Goal: Information Seeking & Learning: Stay updated

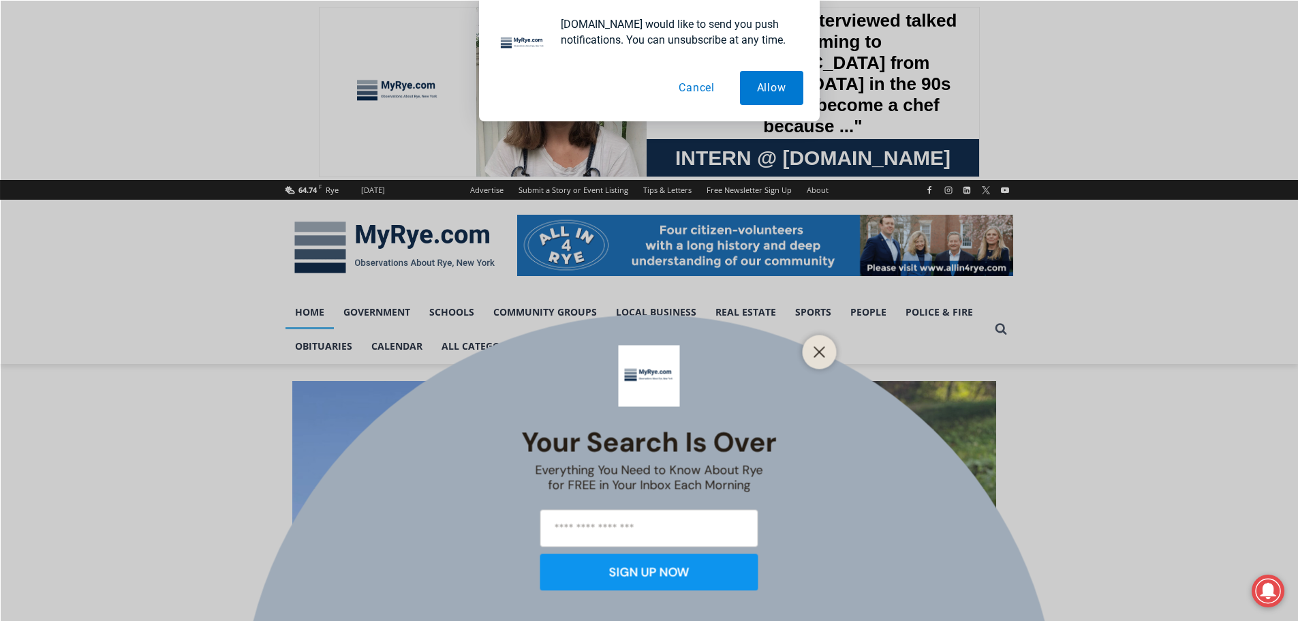
drag, startPoint x: 819, startPoint y: 354, endPoint x: 819, endPoint y: 363, distance: 8.9
click at [819, 355] on icon "Close" at bounding box center [820, 352] width 12 height 12
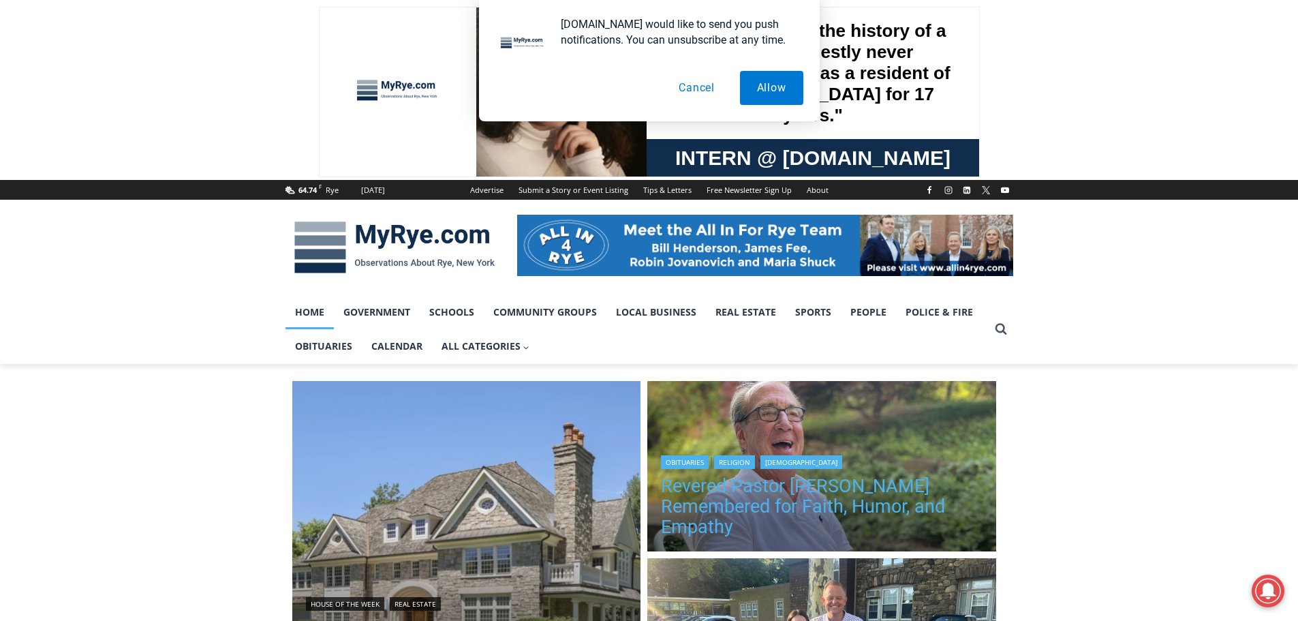
click at [831, 499] on link "Revered Pastor [PERSON_NAME] Remembered for Faith, Humor, and Empathy" at bounding box center [822, 506] width 322 height 61
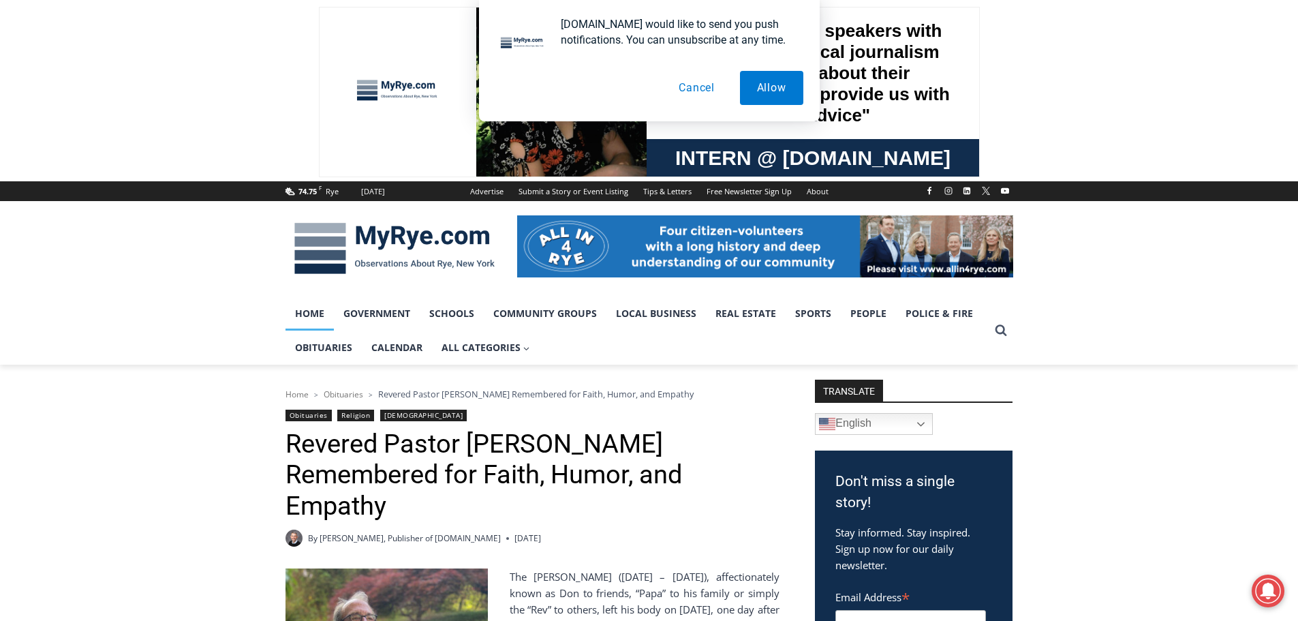
click at [309, 306] on link "Home" at bounding box center [310, 313] width 48 height 34
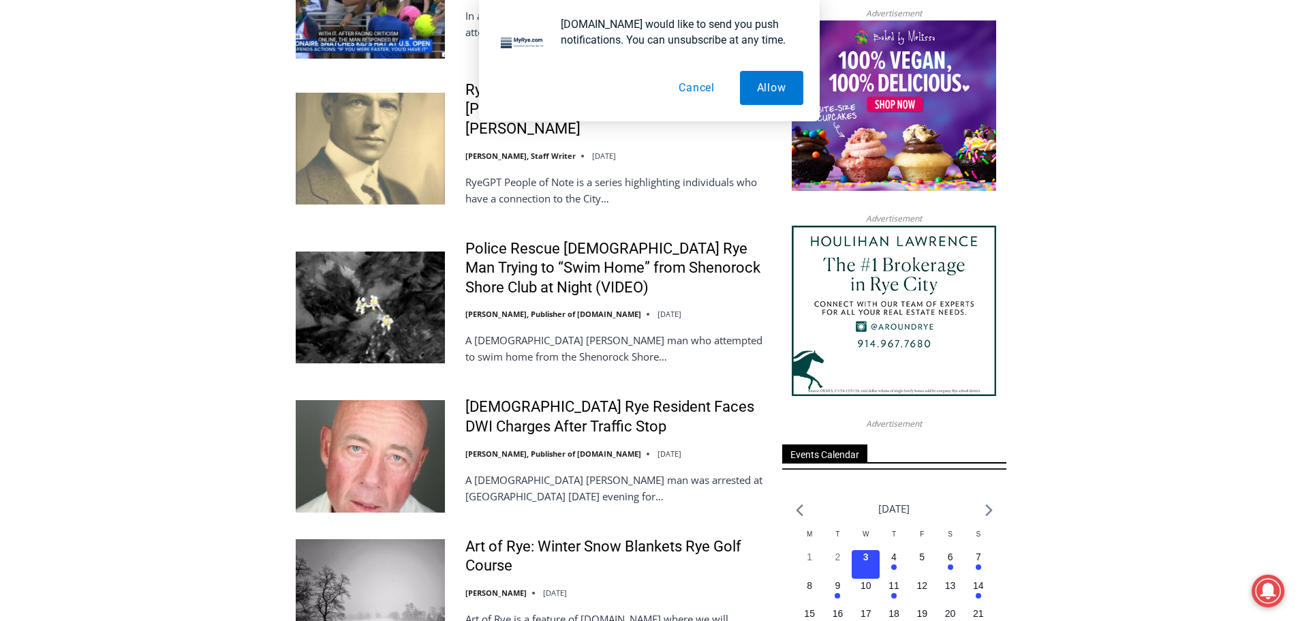
scroll to position [1523, 0]
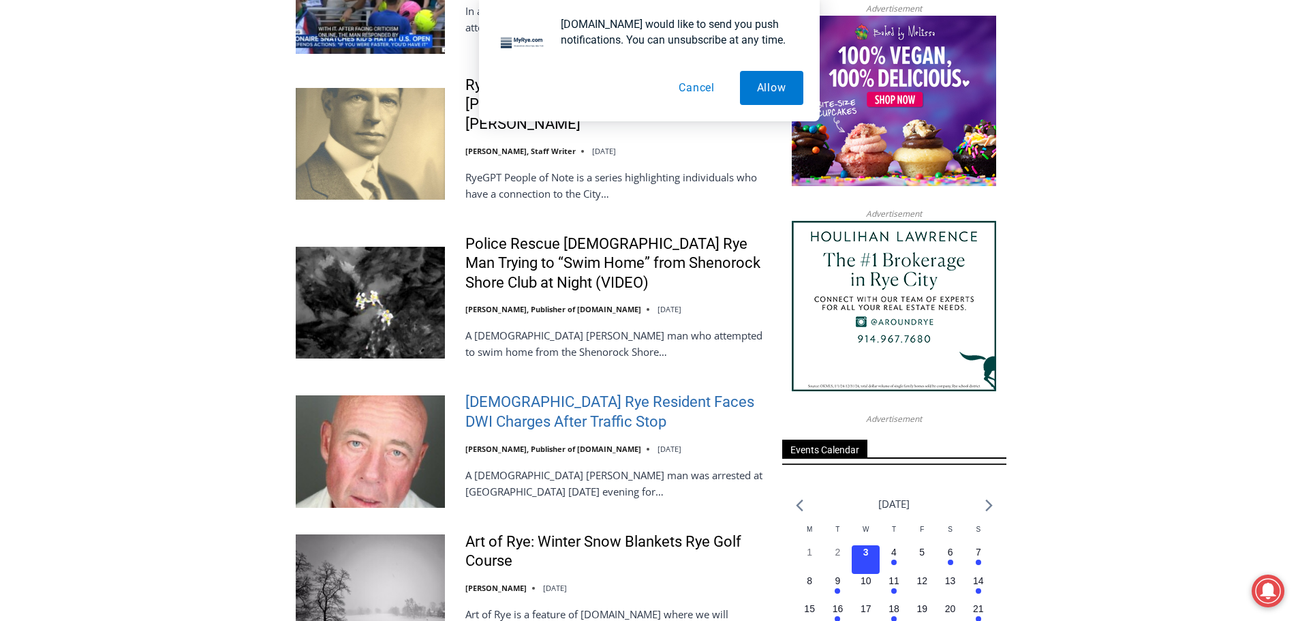
click at [549, 393] on link "[DEMOGRAPHIC_DATA] Rye Resident Faces DWI Charges After Traffic Stop" at bounding box center [614, 412] width 299 height 39
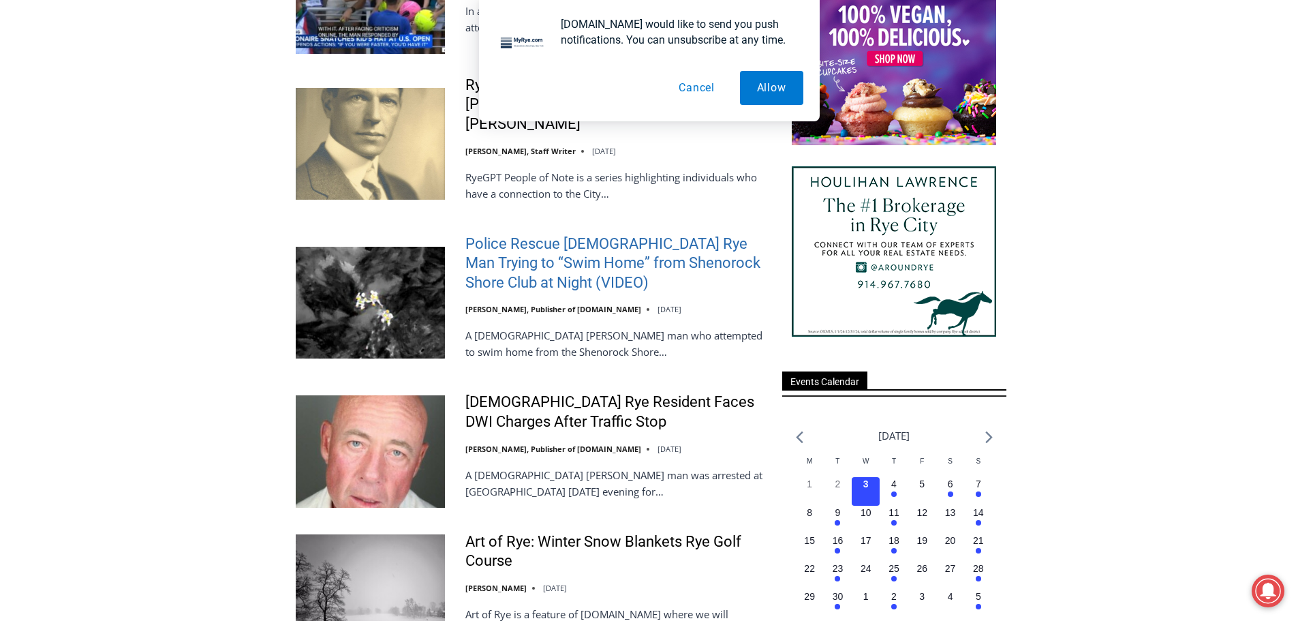
click at [585, 234] on link "Police Rescue 51 Year Old Rye Man Trying to “Swim Home” from Shenorock Shore Cl…" at bounding box center [614, 263] width 299 height 59
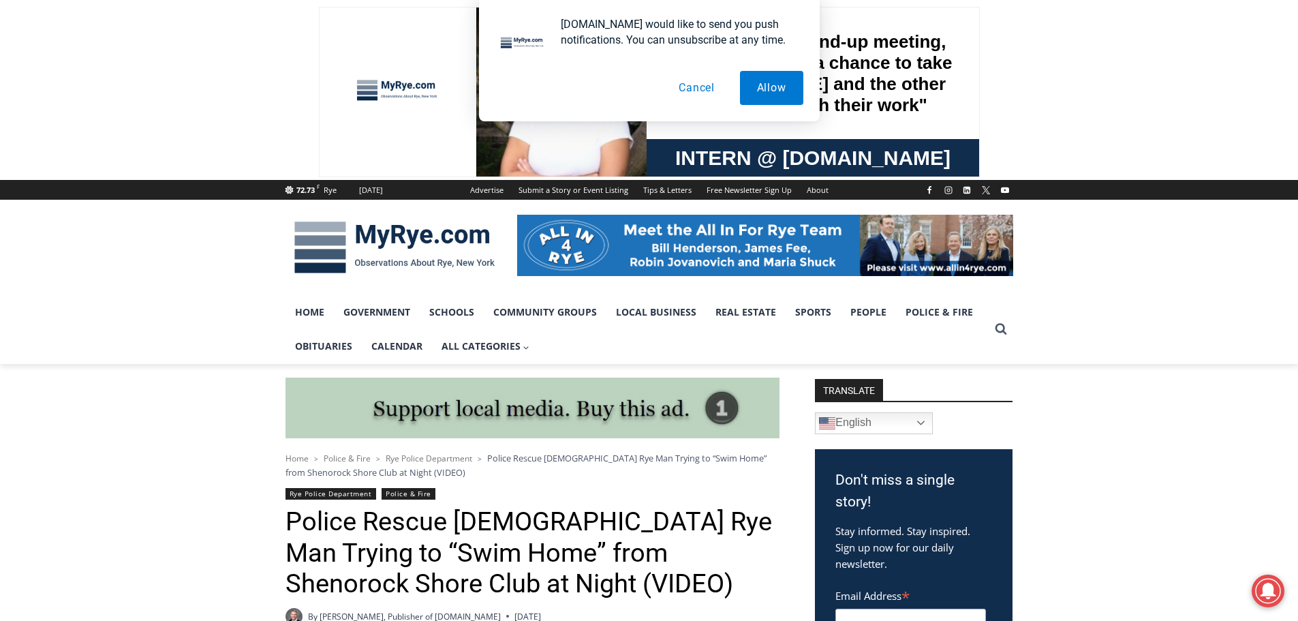
scroll to position [1538, 0]
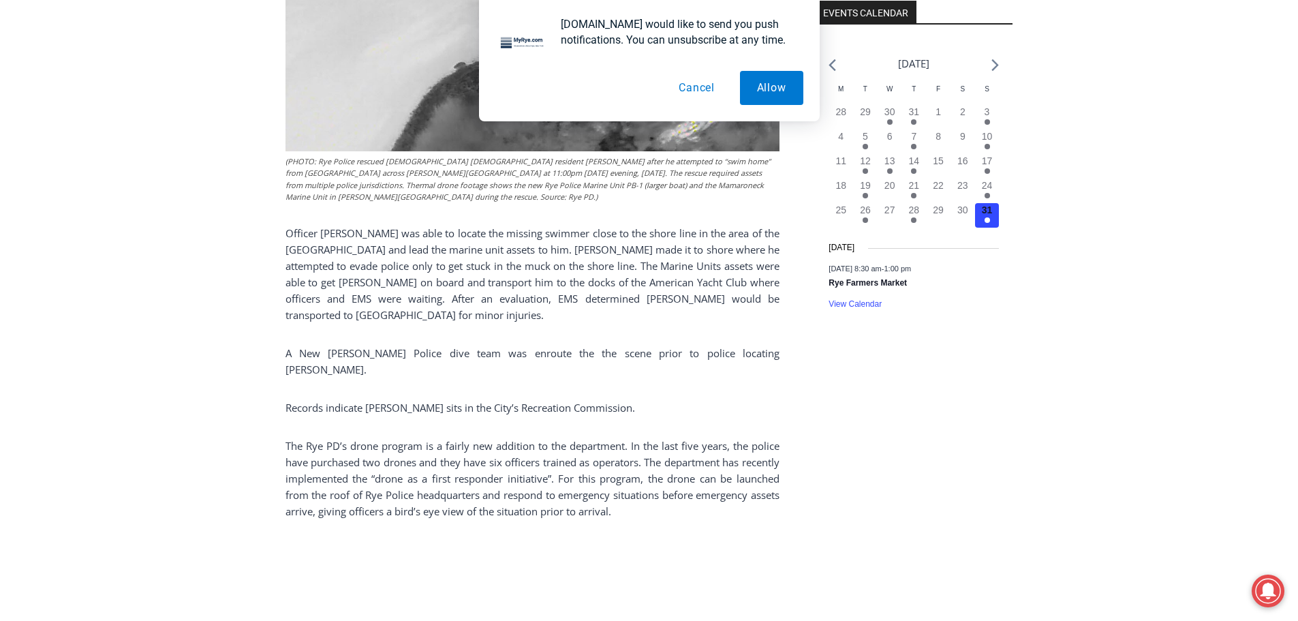
click at [686, 87] on button "Cancel" at bounding box center [697, 88] width 70 height 34
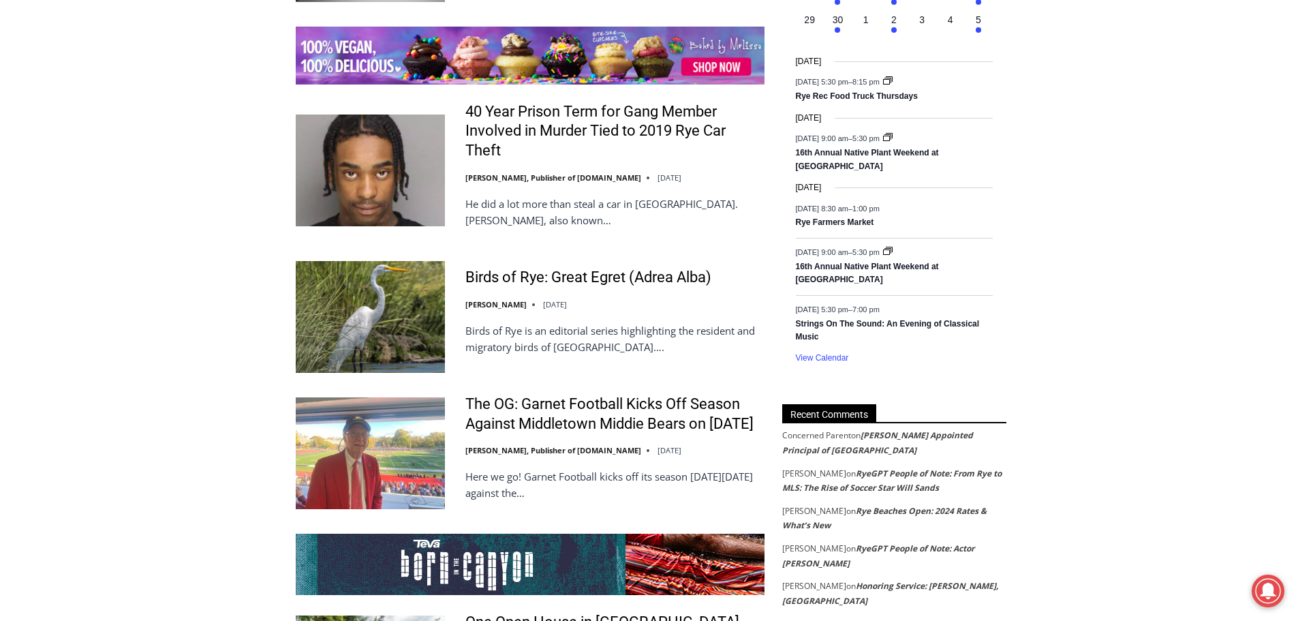
scroll to position [2182, 0]
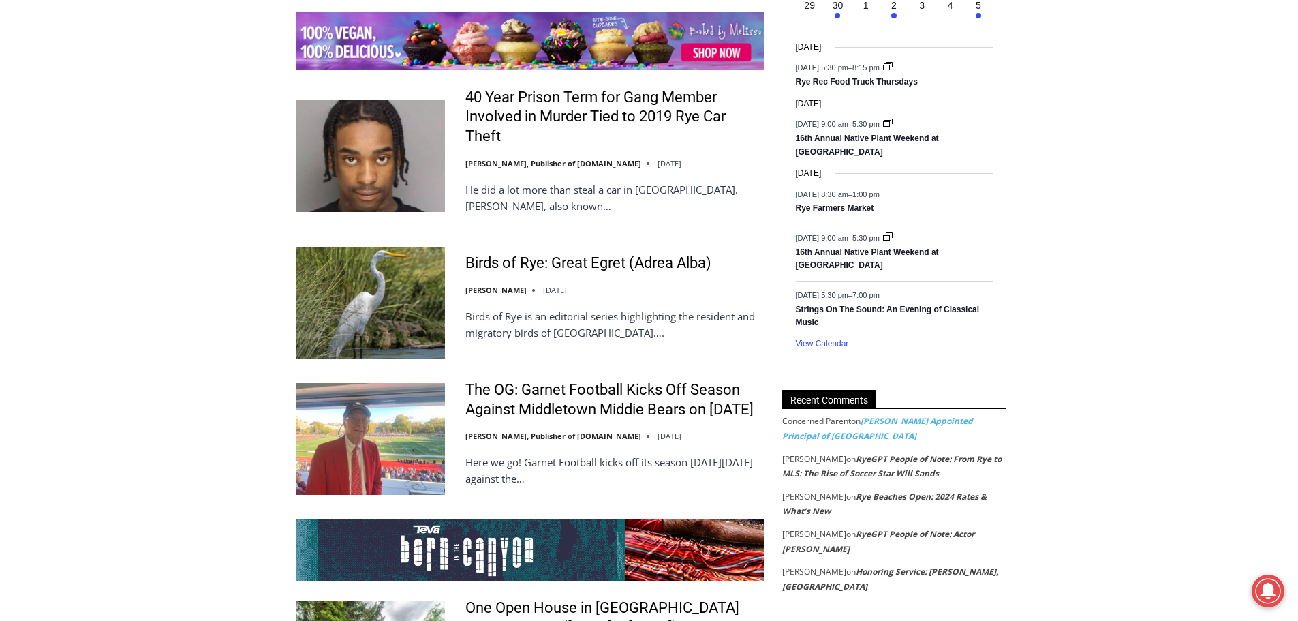
click at [812, 439] on link "[PERSON_NAME] Appointed Principal of [GEOGRAPHIC_DATA]" at bounding box center [877, 428] width 191 height 27
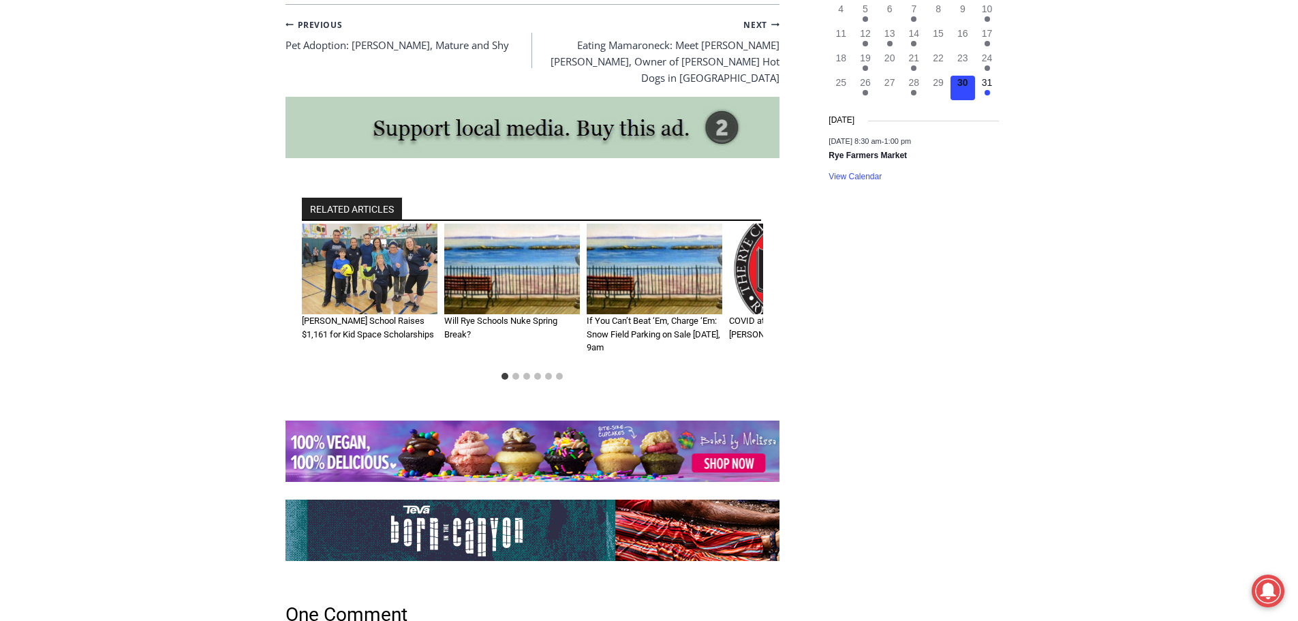
scroll to position [2473, 0]
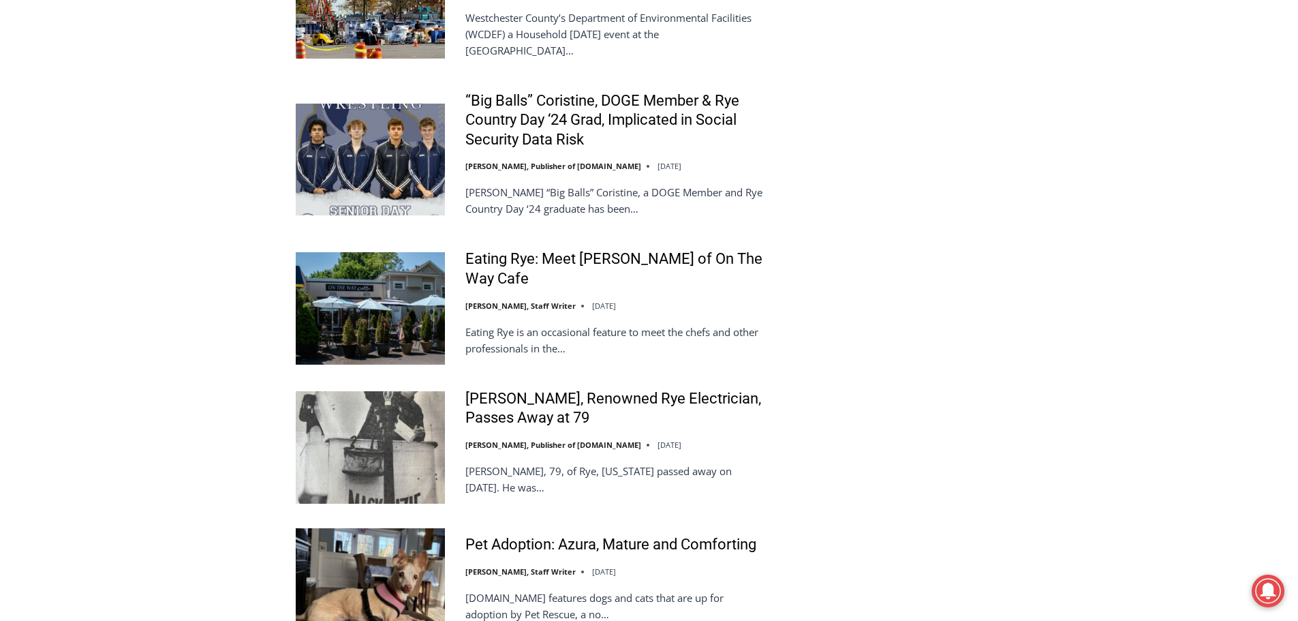
scroll to position [2970, 0]
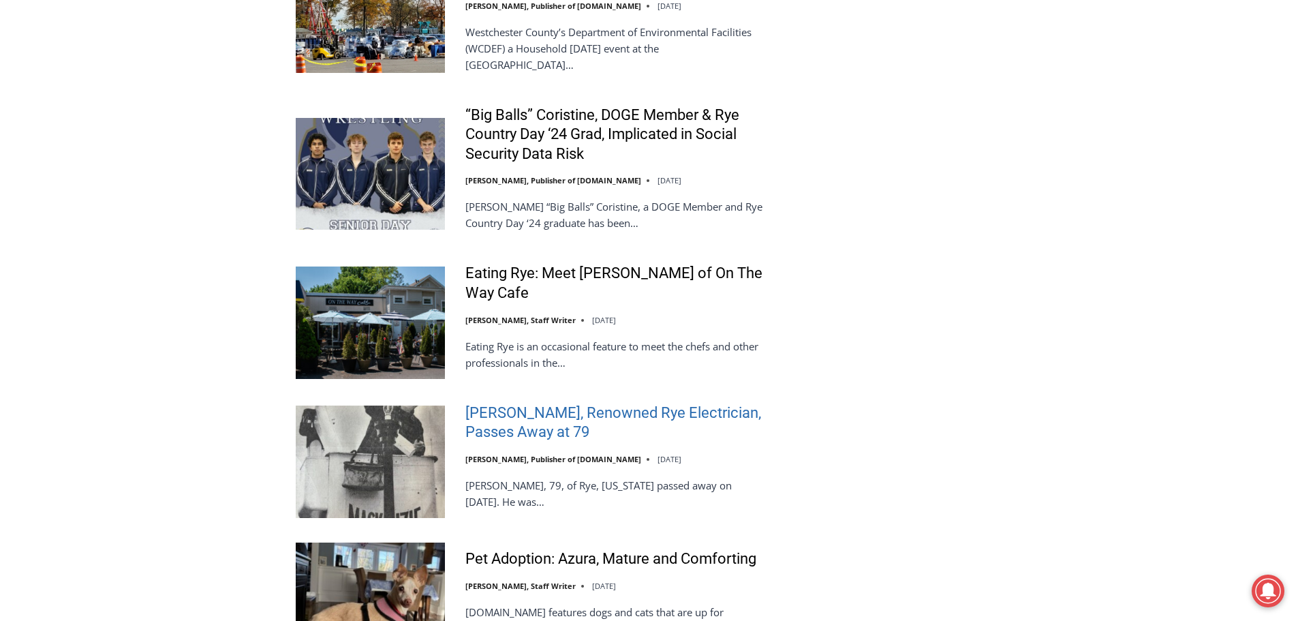
click at [557, 403] on link "[PERSON_NAME], Renowned Rye Electrician, Passes Away at 79" at bounding box center [614, 422] width 299 height 39
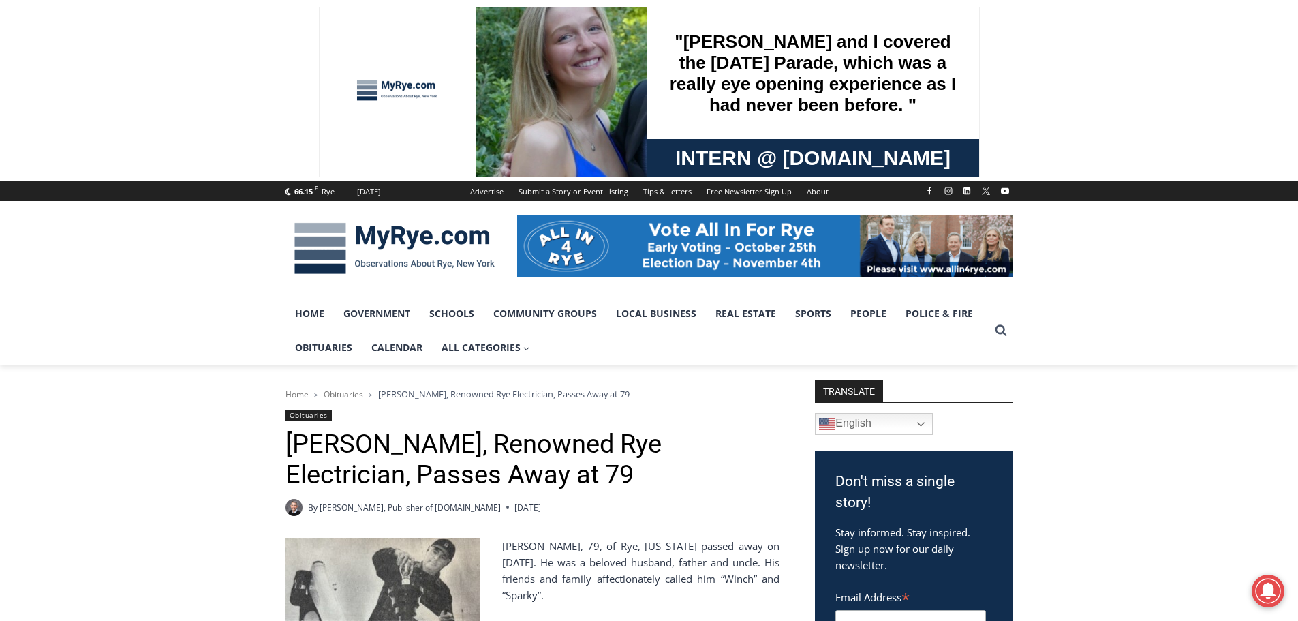
scroll to position [637, 0]
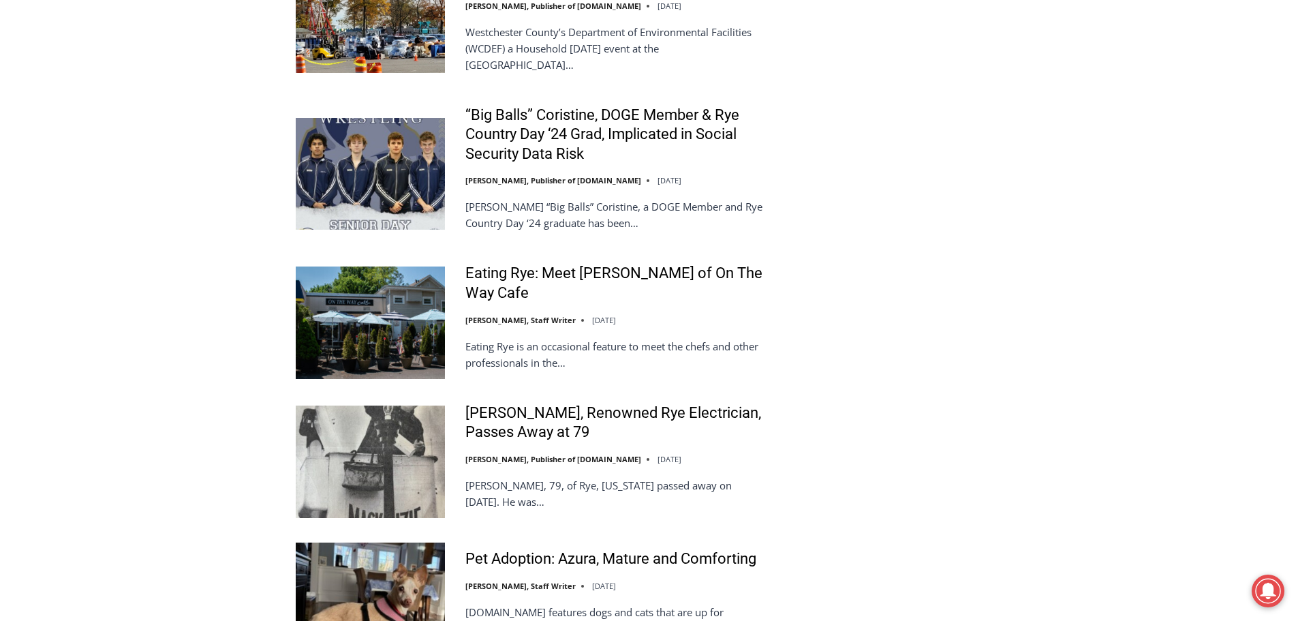
scroll to position [2956, 0]
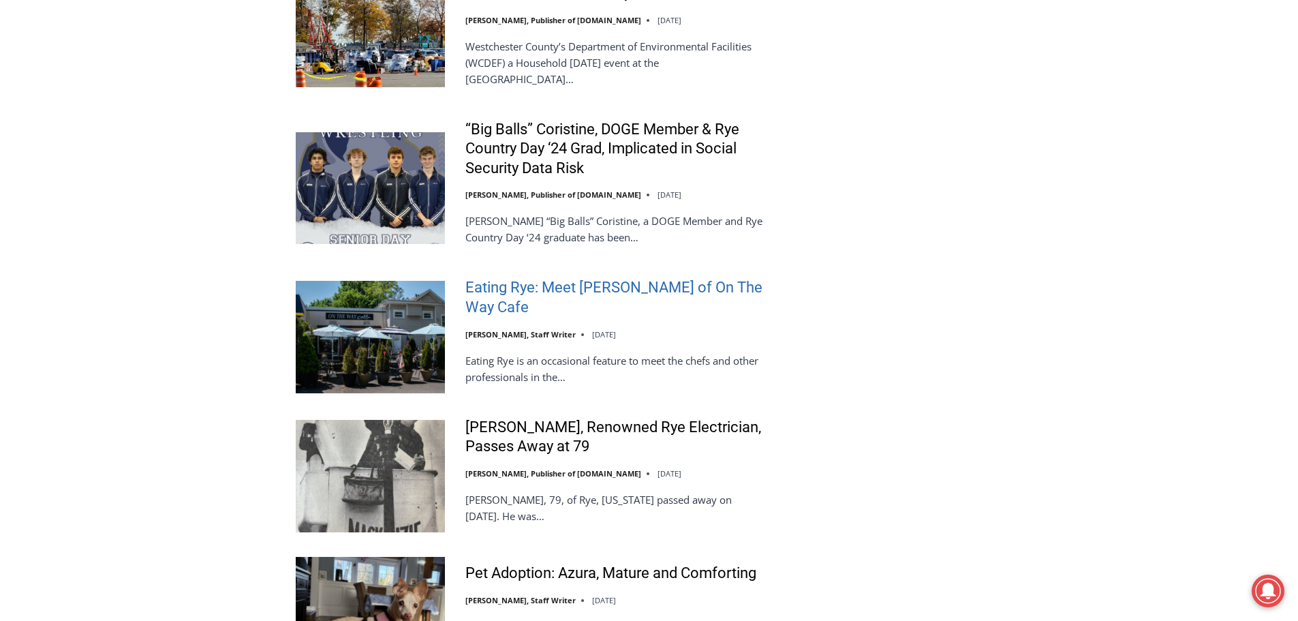
click at [609, 278] on link "Eating Rye: Meet [PERSON_NAME] of On The Way Cafe" at bounding box center [614, 297] width 299 height 39
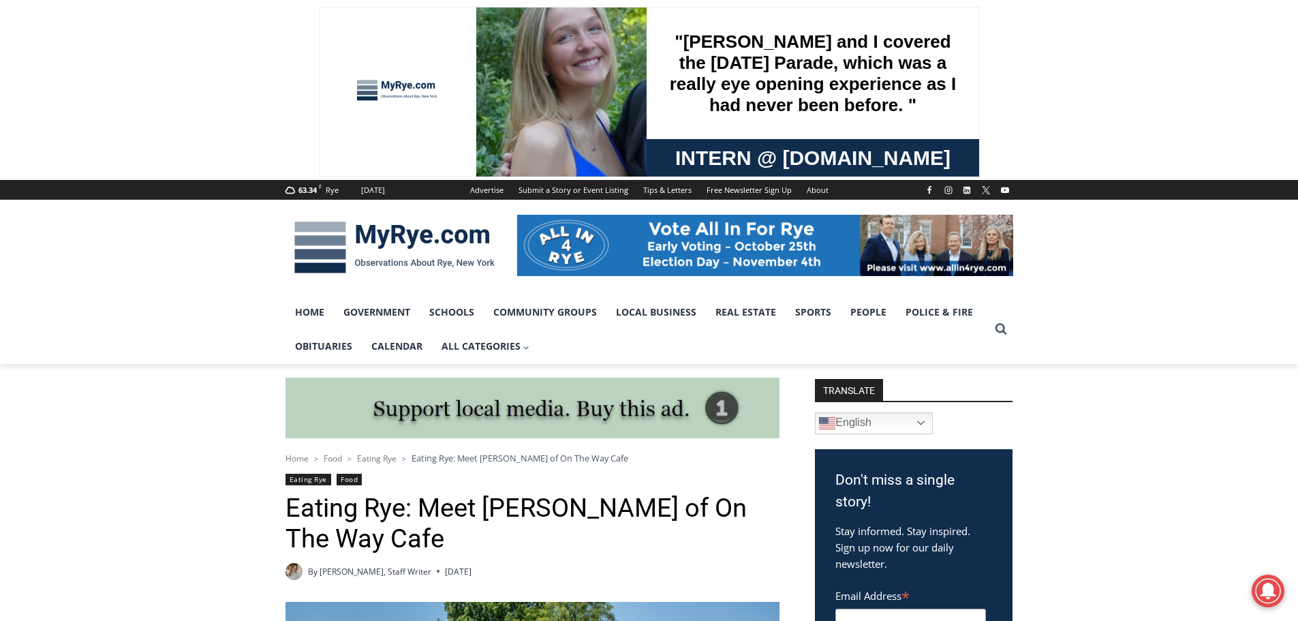
scroll to position [2767, 0]
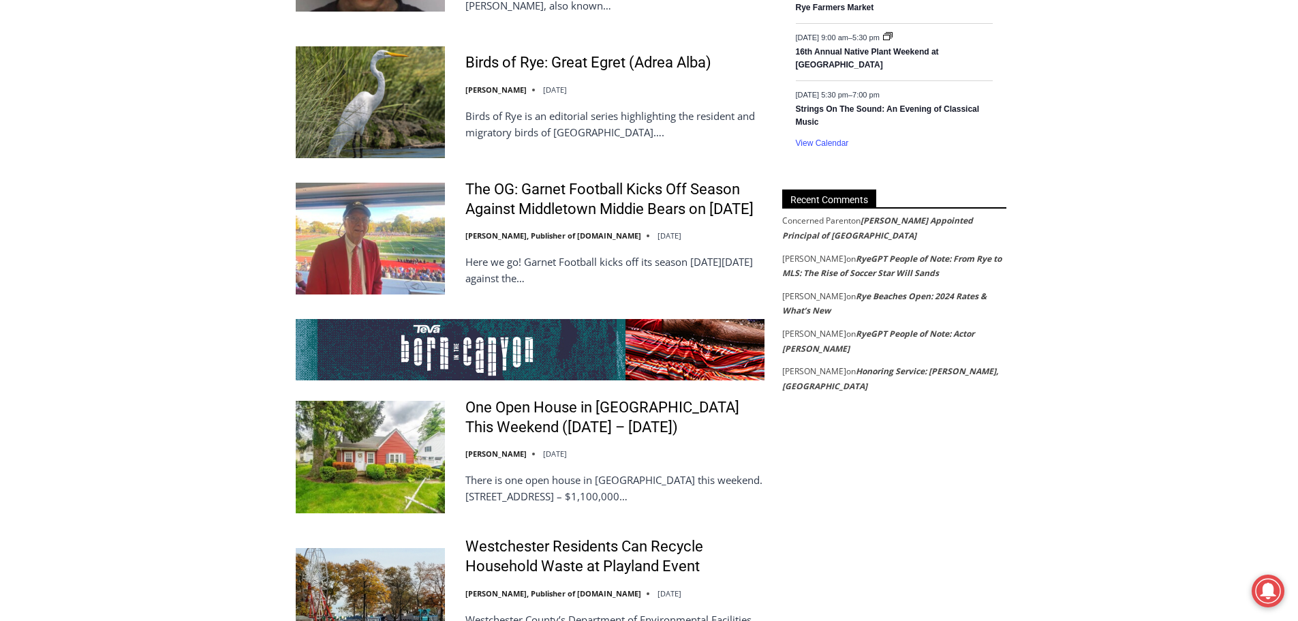
scroll to position [2344, 0]
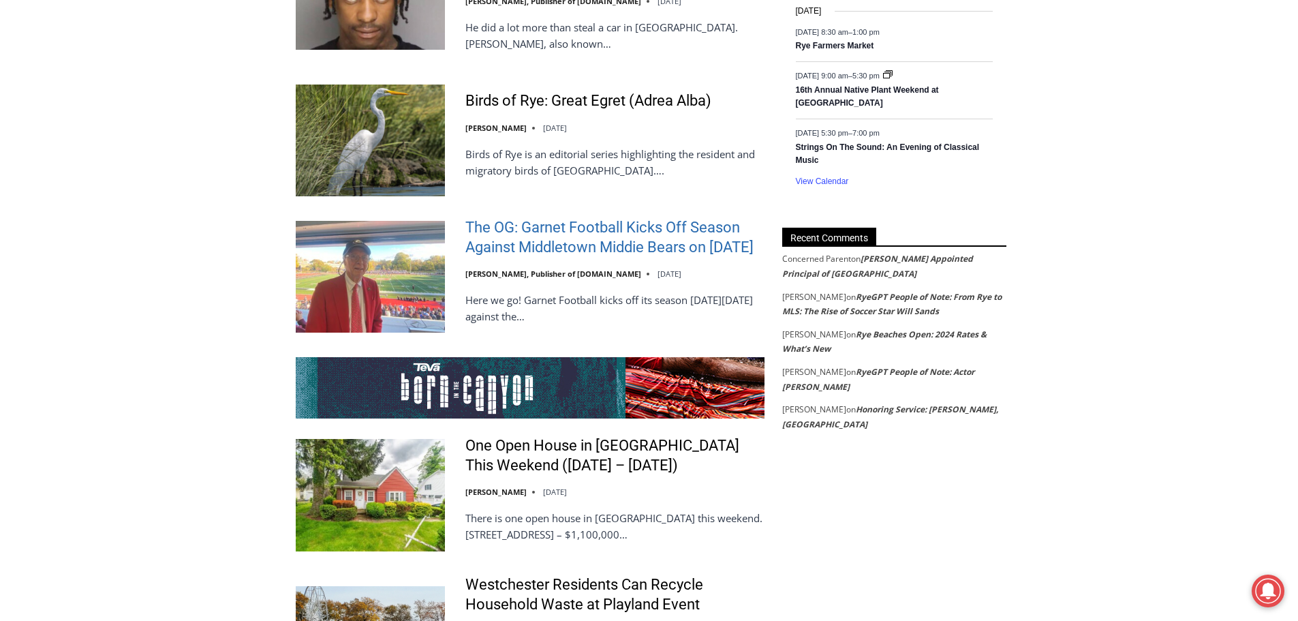
click at [493, 218] on link "The OG: Garnet Football Kicks Off Season Against Middletown Middie Bears on [DA…" at bounding box center [614, 237] width 299 height 39
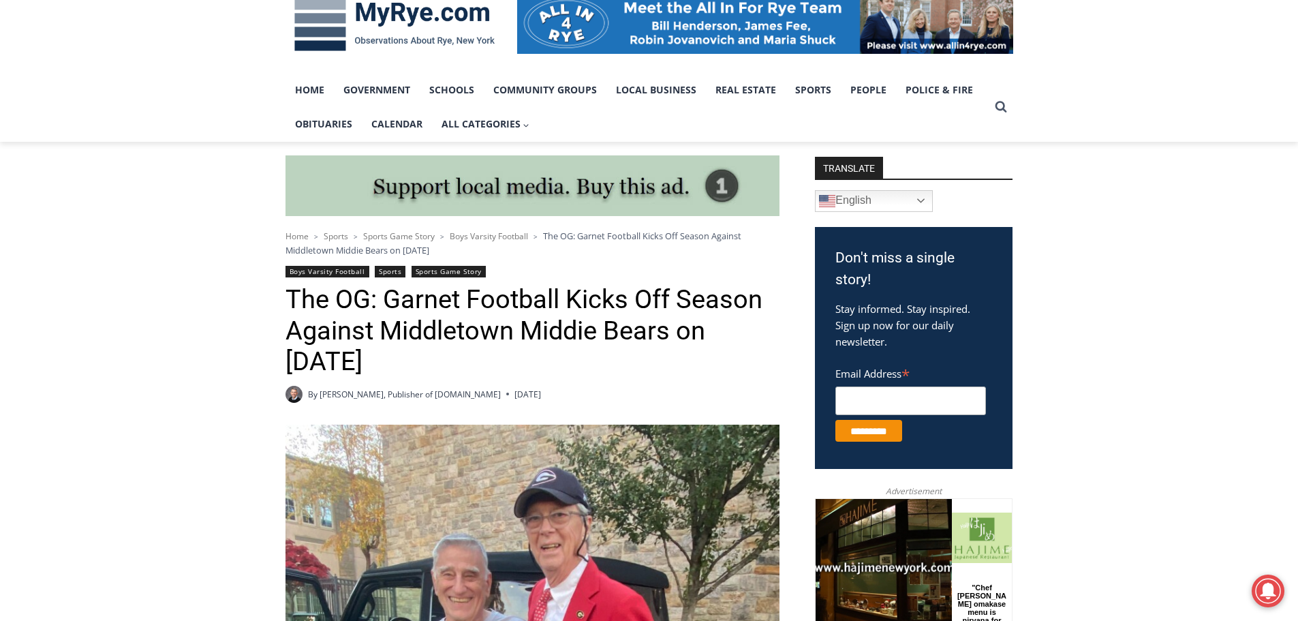
scroll to position [1503, 0]
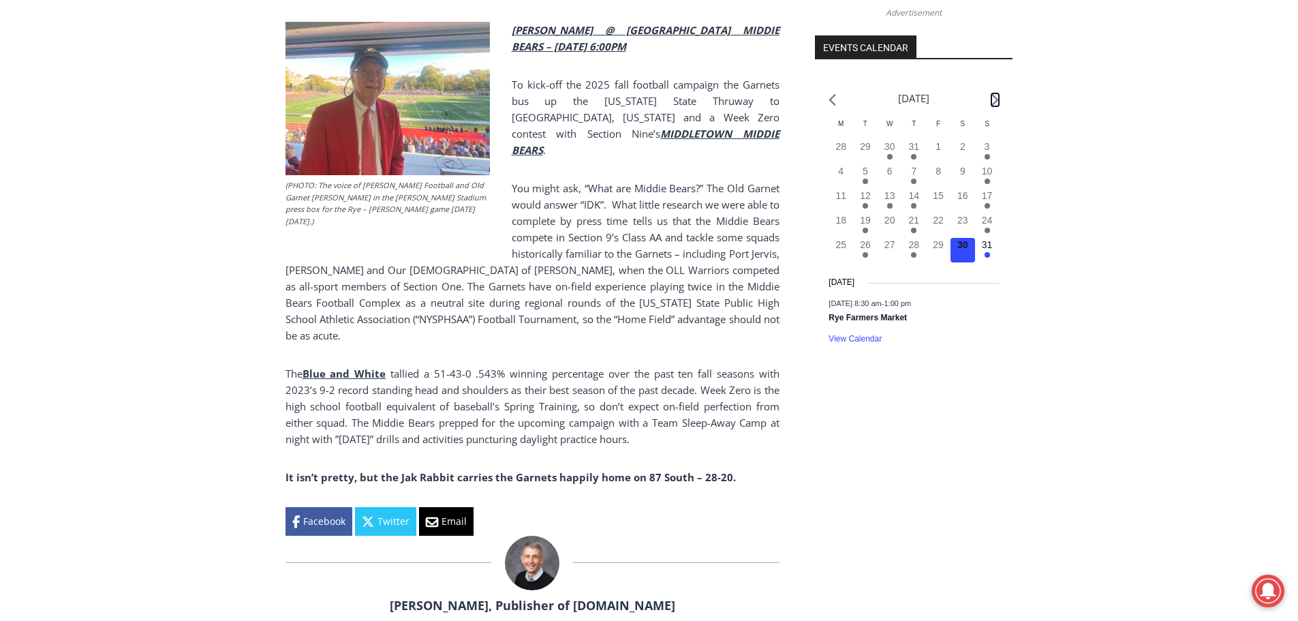
click at [994, 97] on icon "Next month" at bounding box center [995, 99] width 7 height 13
click at [996, 99] on icon "Next month" at bounding box center [995, 100] width 7 height 12
click at [994, 96] on icon "Next month" at bounding box center [995, 100] width 7 height 12
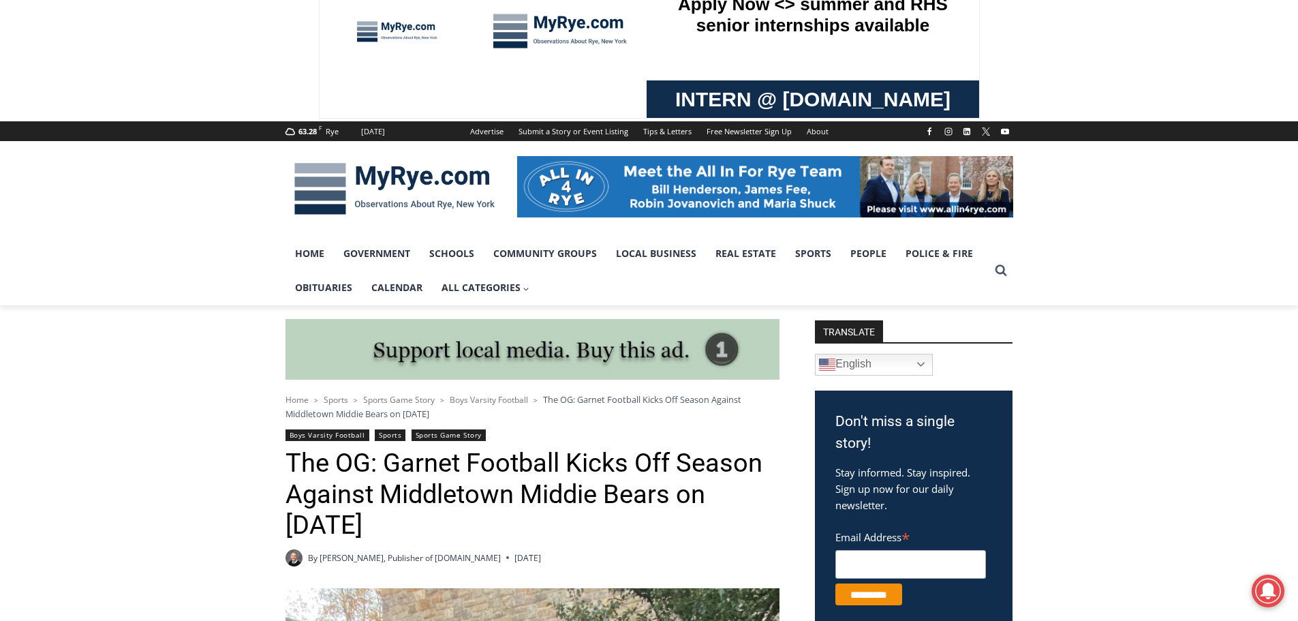
scroll to position [0, 0]
